Goal: Information Seeking & Learning: Learn about a topic

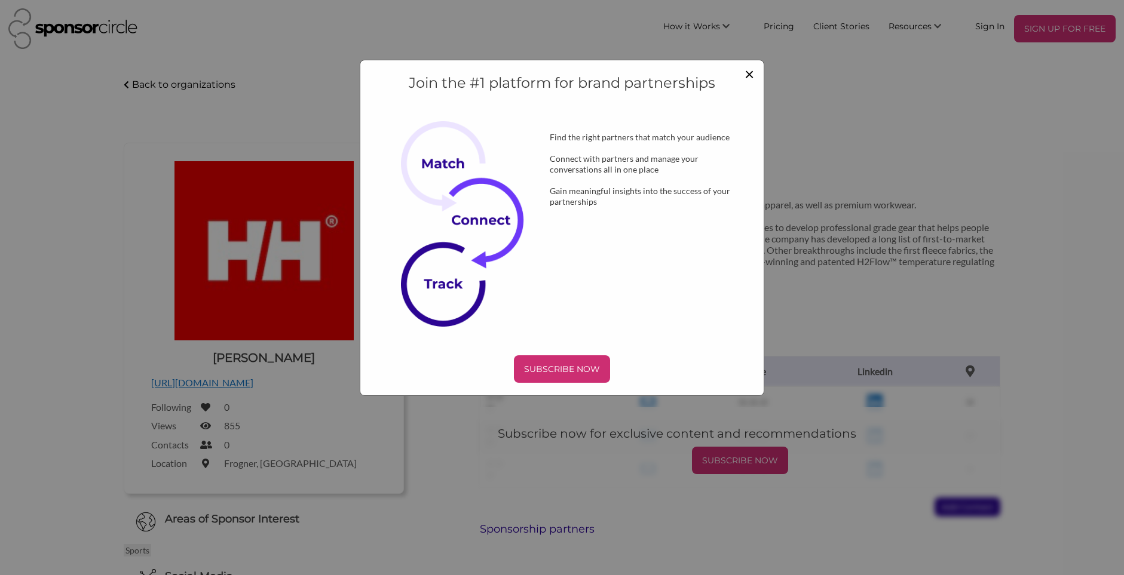
click at [748, 78] on span "×" at bounding box center [749, 73] width 10 height 20
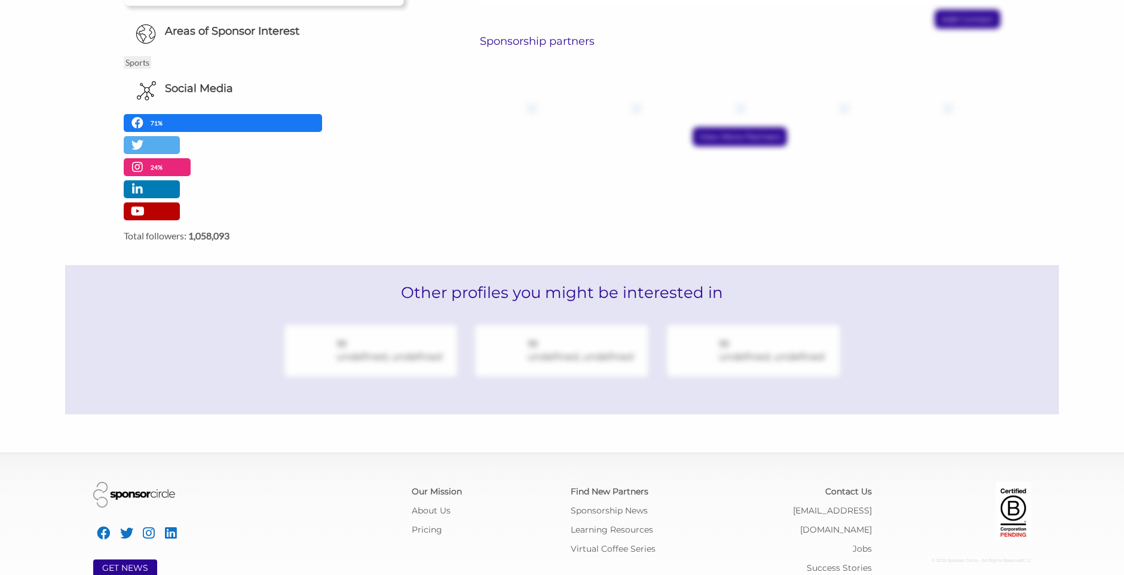
scroll to position [519, 0]
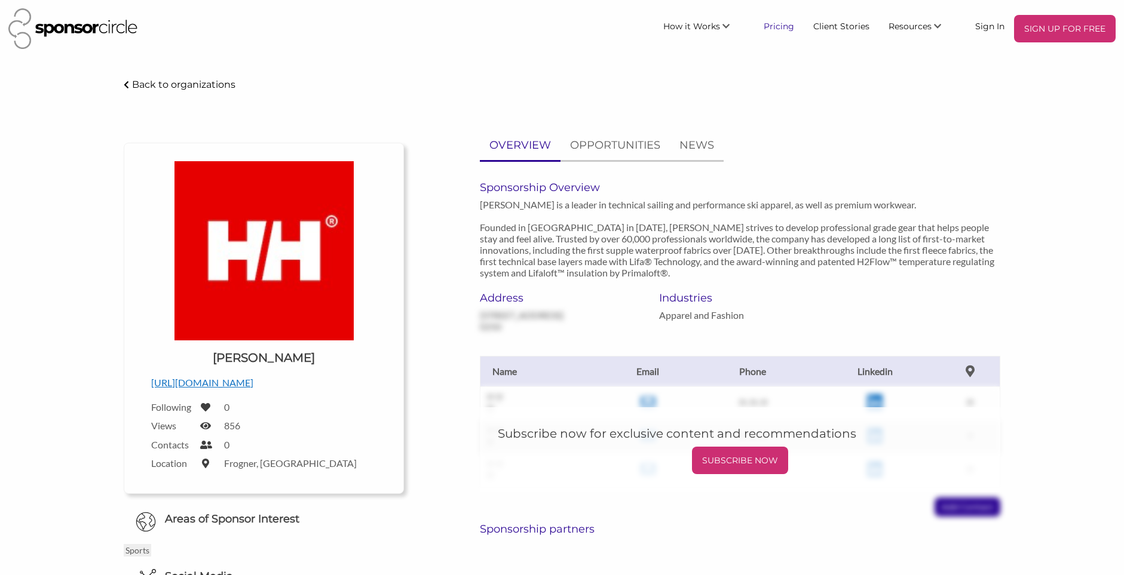
click at [786, 28] on link "Pricing" at bounding box center [779, 26] width 50 height 22
